Goal: Task Accomplishment & Management: Use online tool/utility

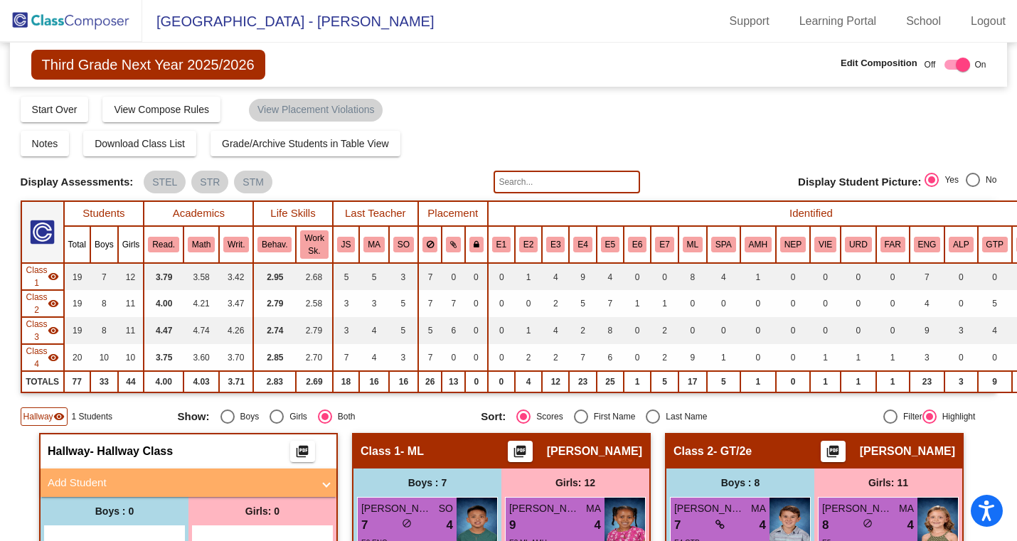
scroll to position [0, 6]
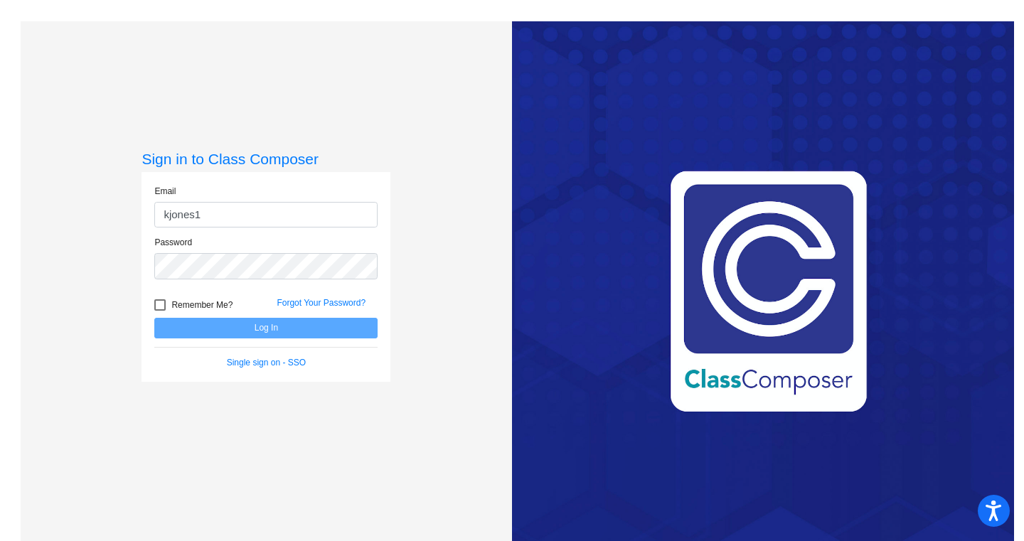
type input "[EMAIL_ADDRESS][DOMAIN_NAME]"
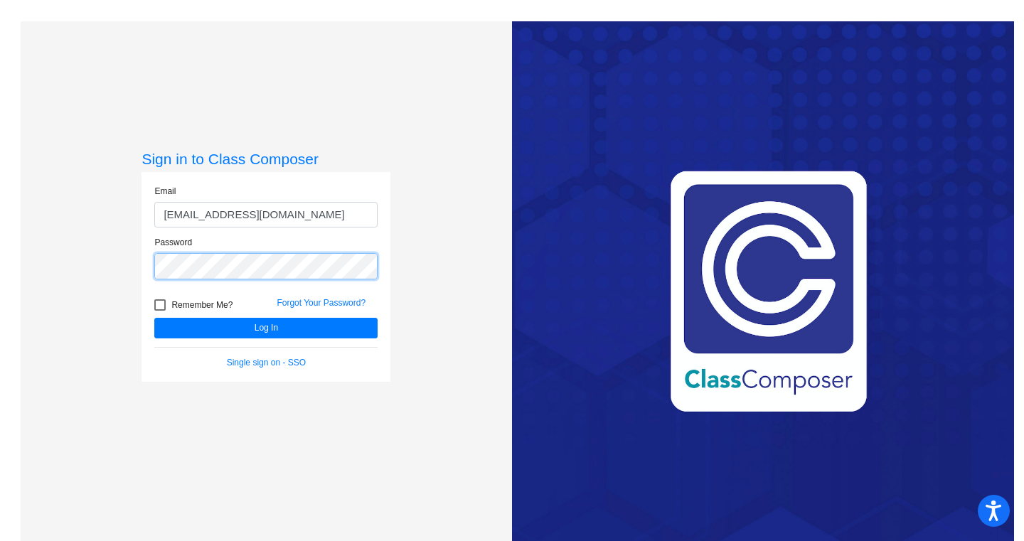
click at [154, 318] on button "Log In" at bounding box center [265, 328] width 223 height 21
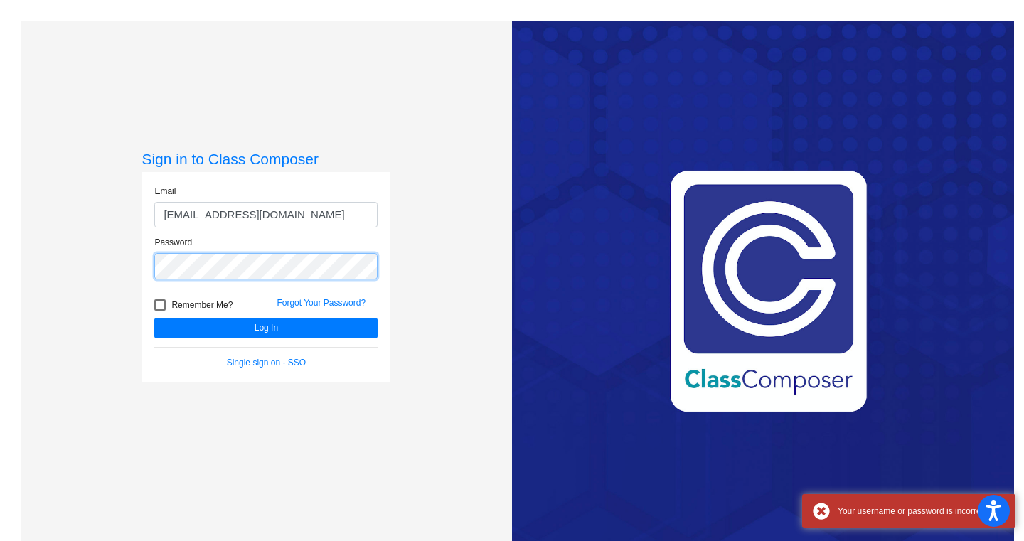
click at [135, 256] on div "Sign in to Class Composer Email [EMAIL_ADDRESS][DOMAIN_NAME] Password Remember …" at bounding box center [266, 291] width 491 height 541
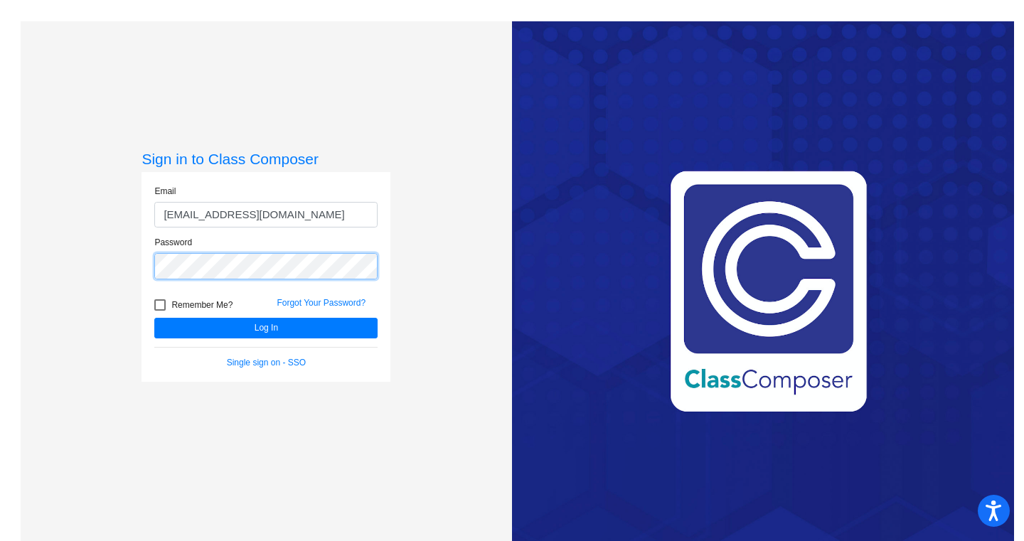
click at [154, 318] on button "Log In" at bounding box center [265, 328] width 223 height 21
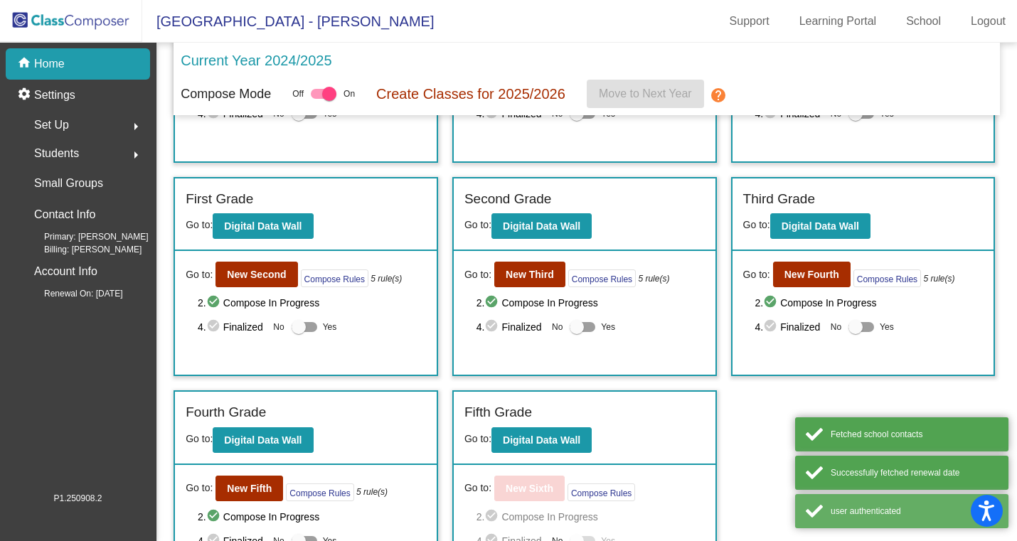
scroll to position [192, 0]
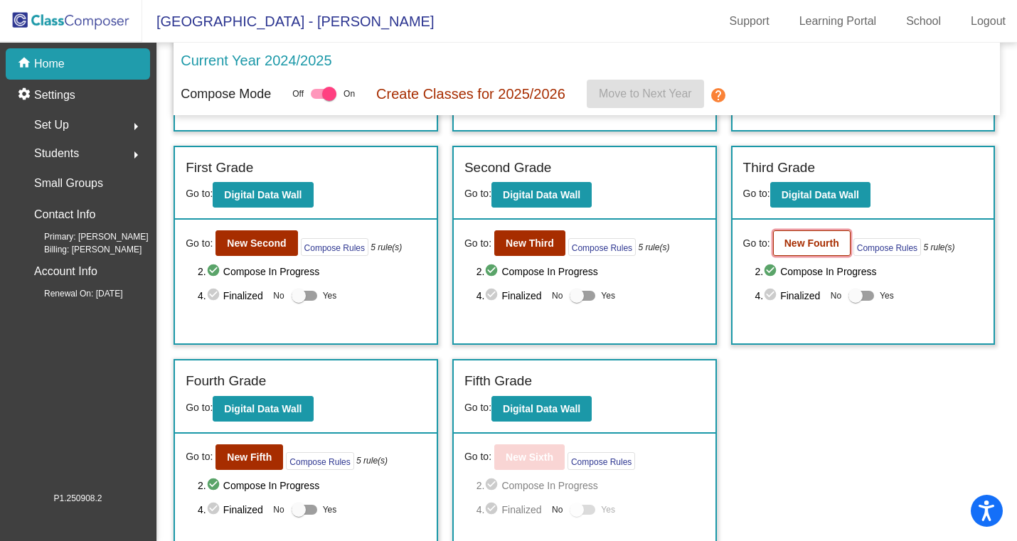
click at [836, 235] on button "New Fourth" at bounding box center [812, 243] width 78 height 26
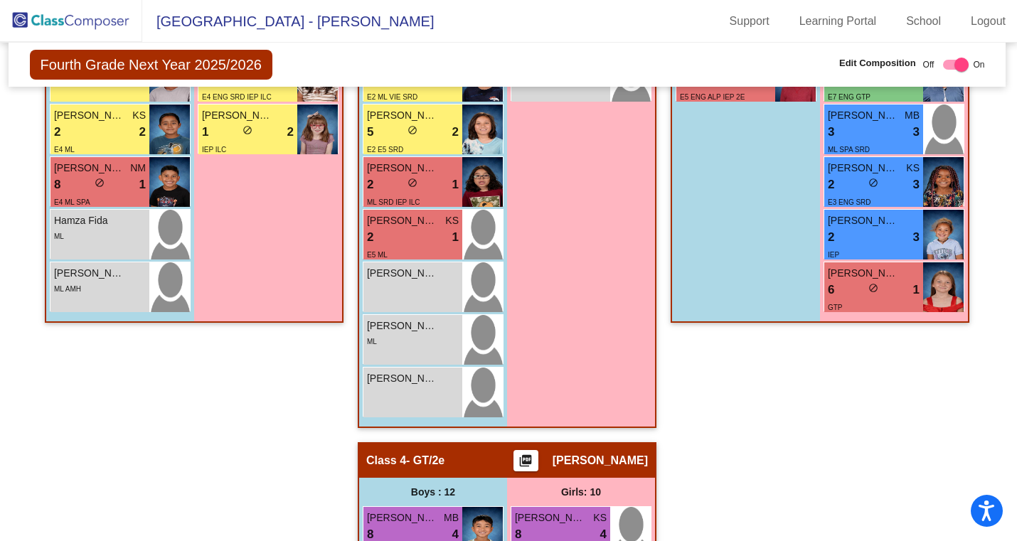
scroll to position [868, 1]
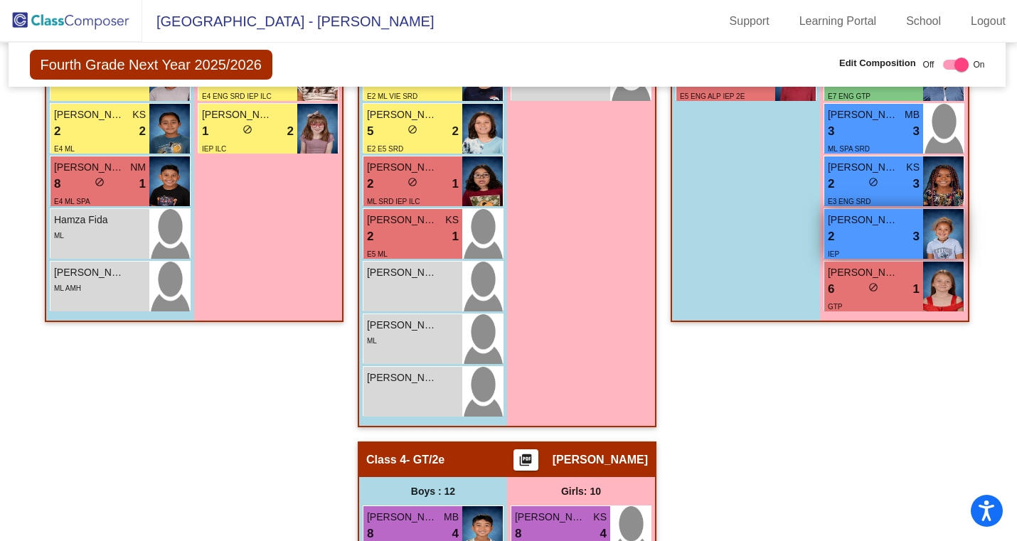
click at [878, 230] on div "2 lock do_not_disturb_alt 3" at bounding box center [874, 237] width 92 height 18
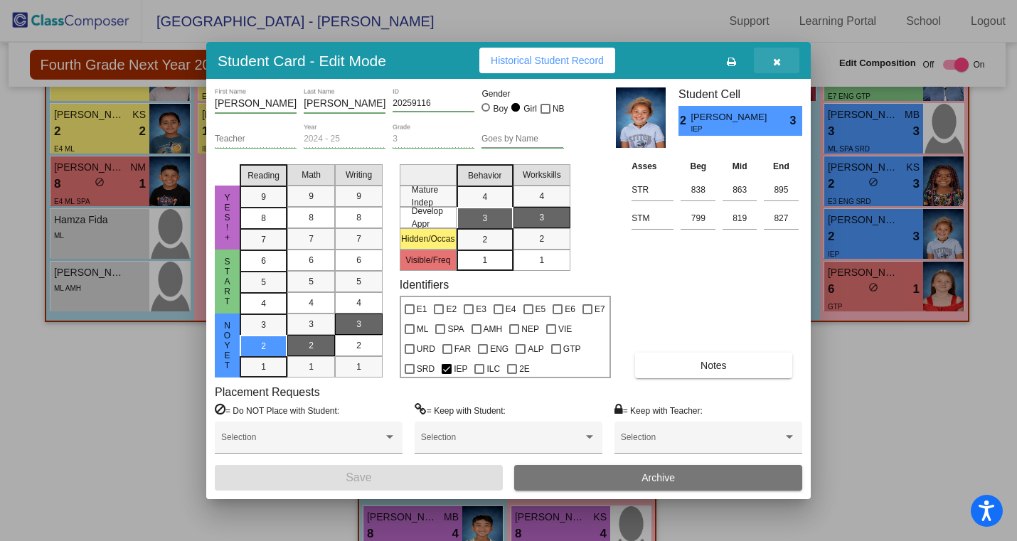
click at [782, 58] on button "button" at bounding box center [777, 61] width 46 height 26
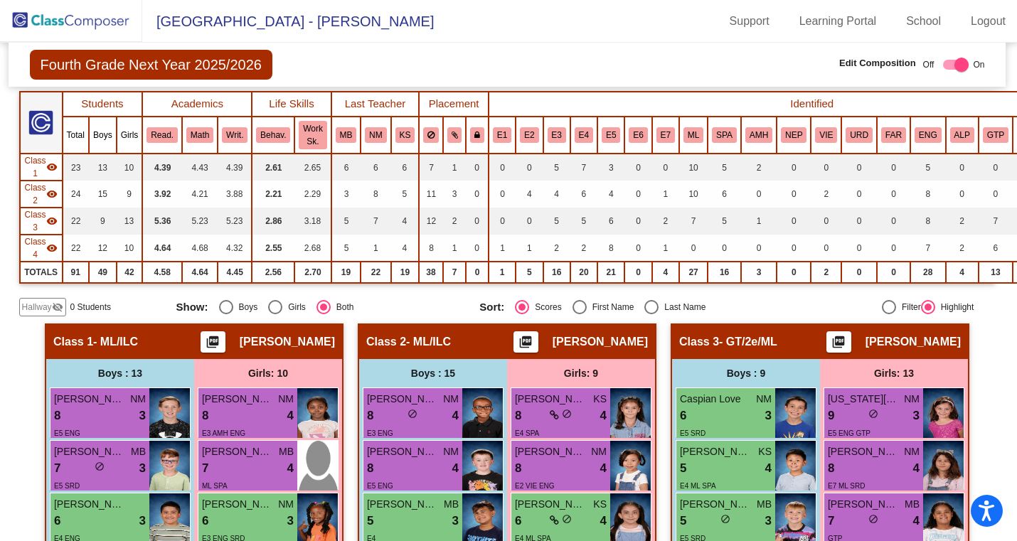
scroll to position [0, 1]
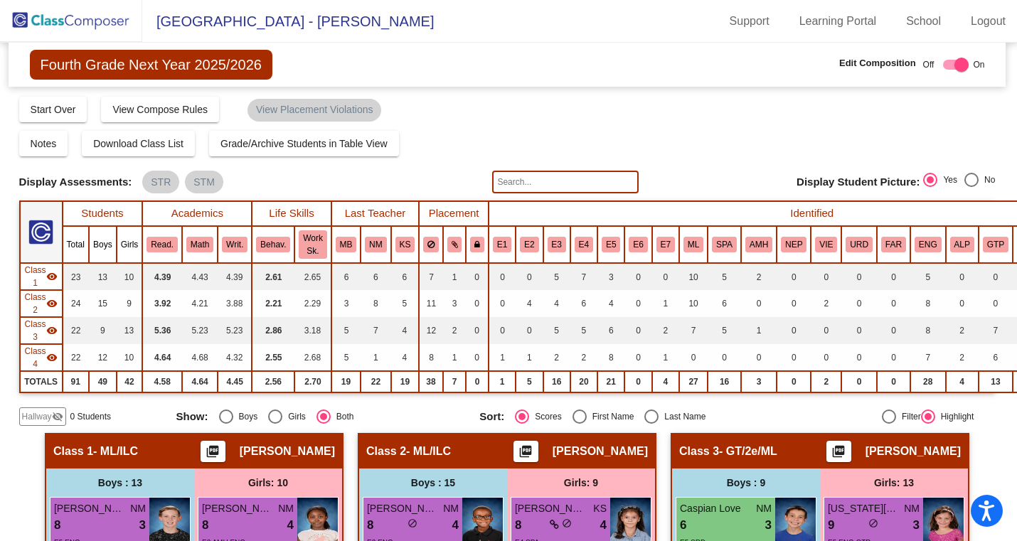
click at [87, 31] on img at bounding box center [71, 21] width 142 height 42
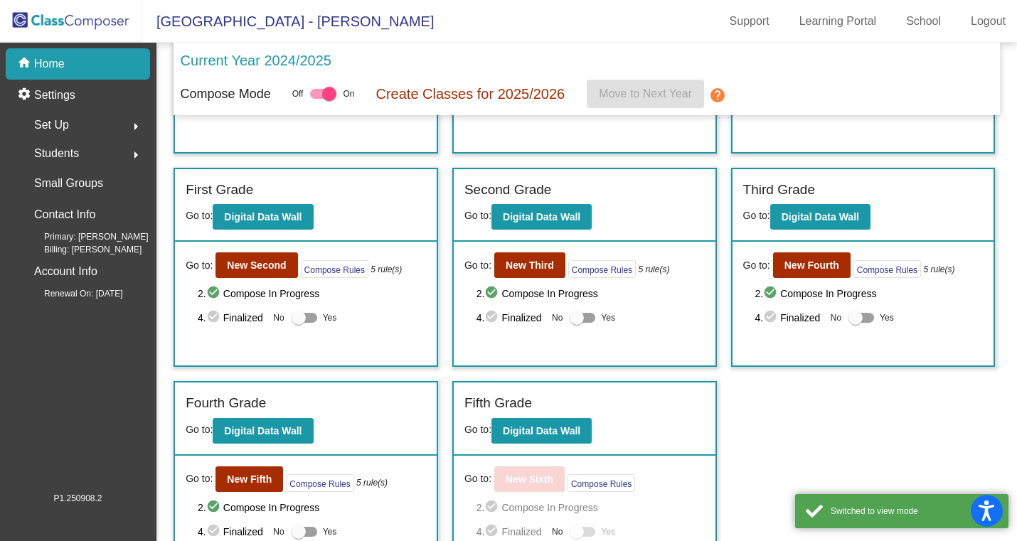
scroll to position [210, 0]
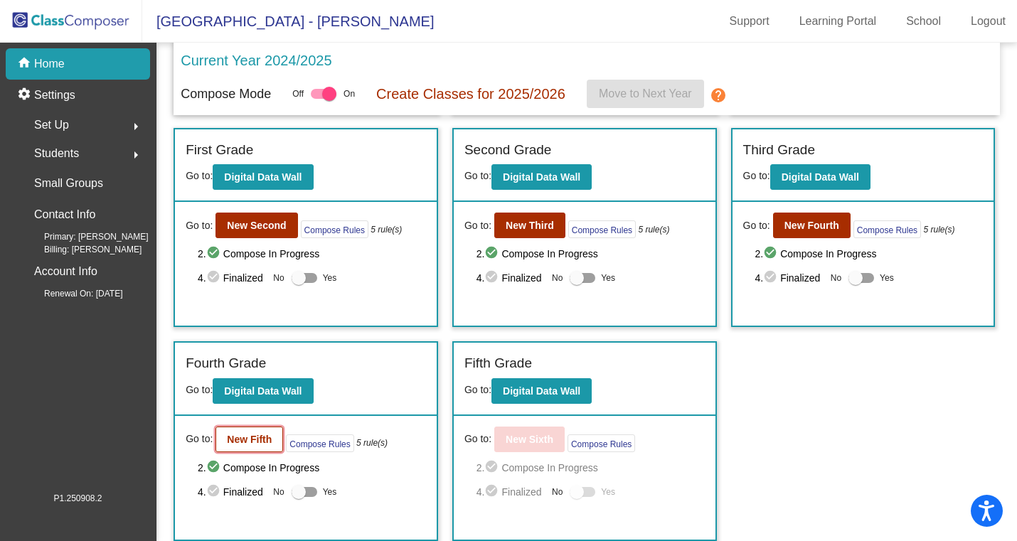
click at [260, 446] on button "New Fifth" at bounding box center [250, 440] width 68 height 26
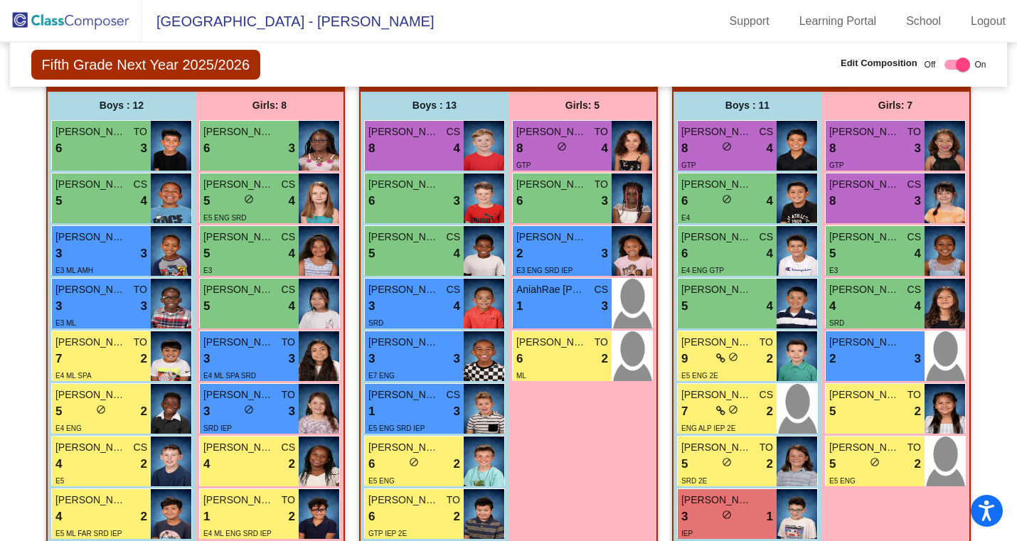
scroll to position [39, 0]
